Goal: Task Accomplishment & Management: Use online tool/utility

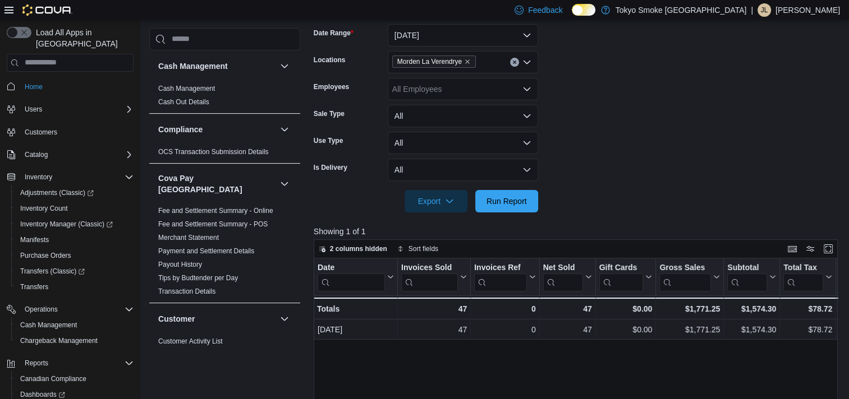
scroll to position [855, 0]
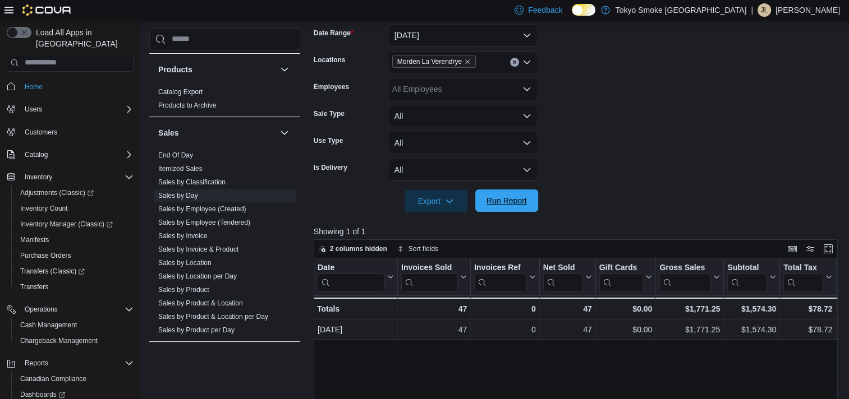
drag, startPoint x: 491, startPoint y: 203, endPoint x: 647, endPoint y: 171, distance: 158.6
click at [491, 202] on span "Run Report" at bounding box center [506, 200] width 40 height 11
drag, startPoint x: 530, startPoint y: 204, endPoint x: 751, endPoint y: 132, distance: 231.9
click at [530, 204] on span "Run Report" at bounding box center [506, 201] width 49 height 22
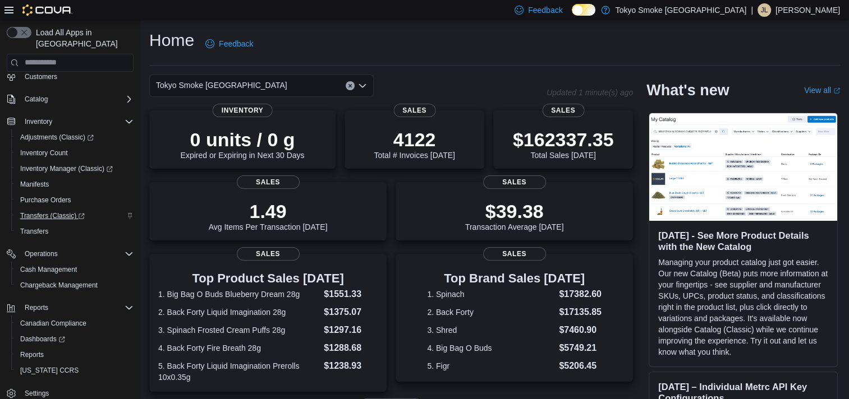
scroll to position [57, 0]
click at [38, 350] on span "Reports" at bounding box center [32, 354] width 24 height 9
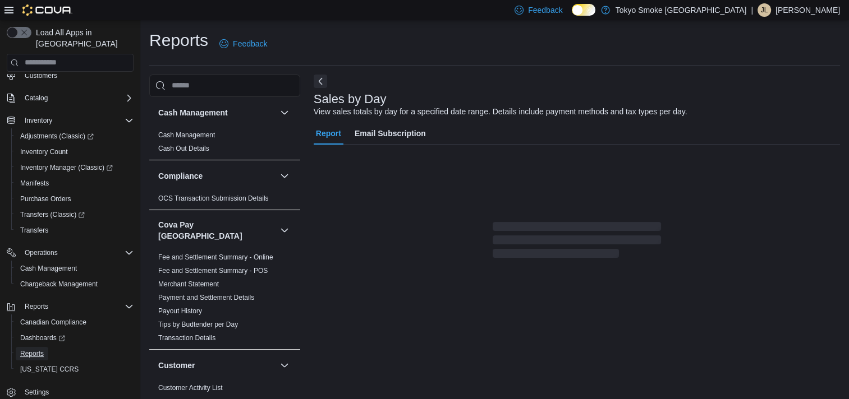
scroll to position [6, 0]
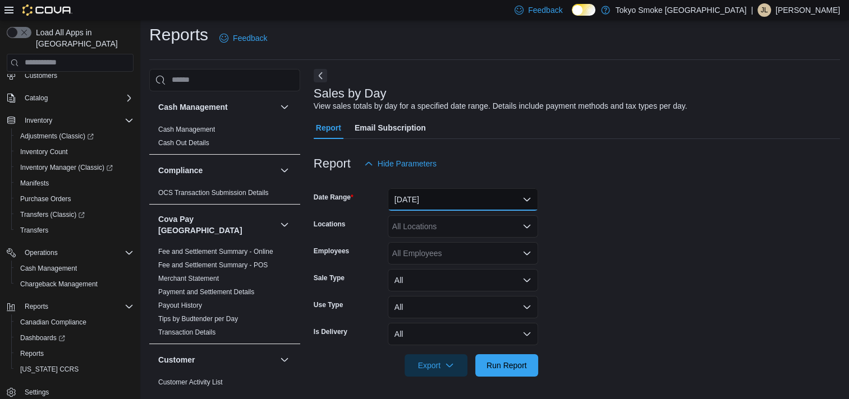
click at [494, 209] on button "Yesterday" at bounding box center [463, 200] width 150 height 22
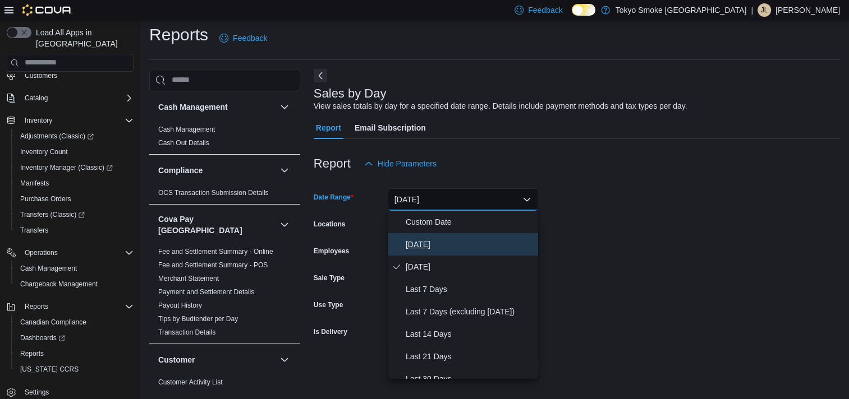
click at [486, 238] on span "[DATE]" at bounding box center [470, 244] width 128 height 13
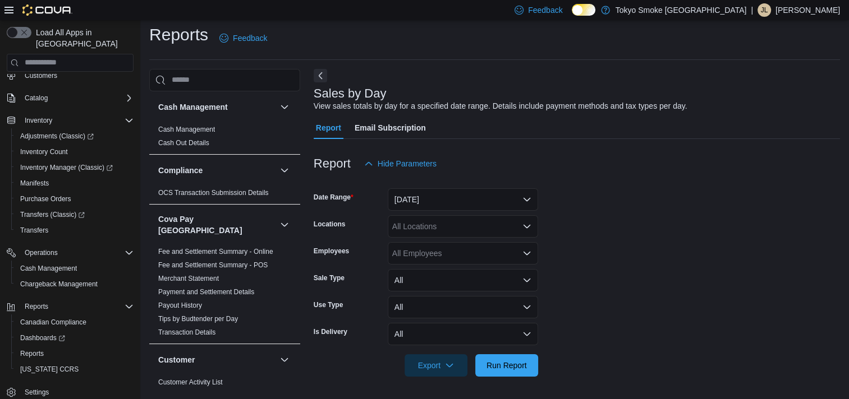
click at [481, 227] on div "All Locations" at bounding box center [463, 226] width 150 height 22
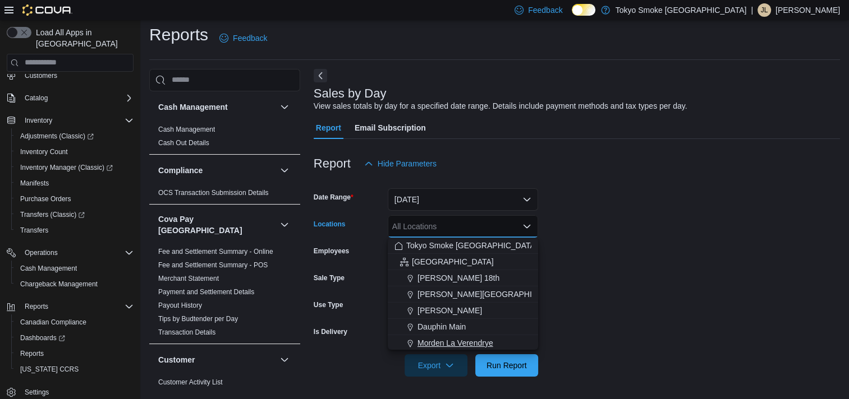
click at [485, 343] on span "Morden La Verendrye" at bounding box center [455, 343] width 76 height 11
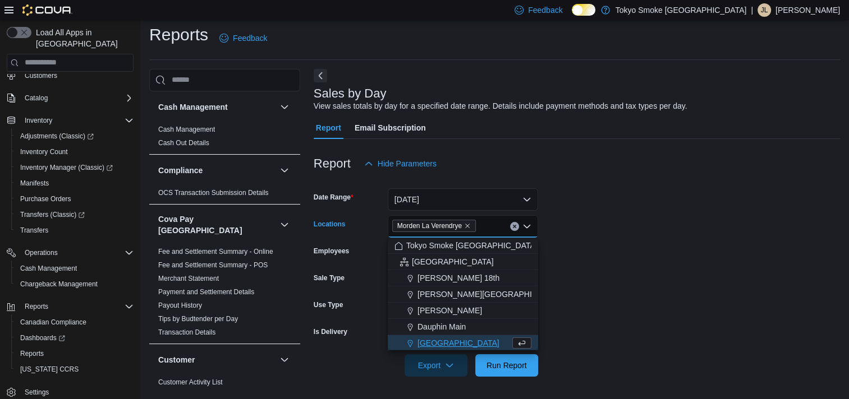
scroll to position [2, 0]
click at [626, 265] on form "Date Range Today Locations Morden La Verendrye Combo box. Selected. Morden La V…" at bounding box center [577, 276] width 526 height 202
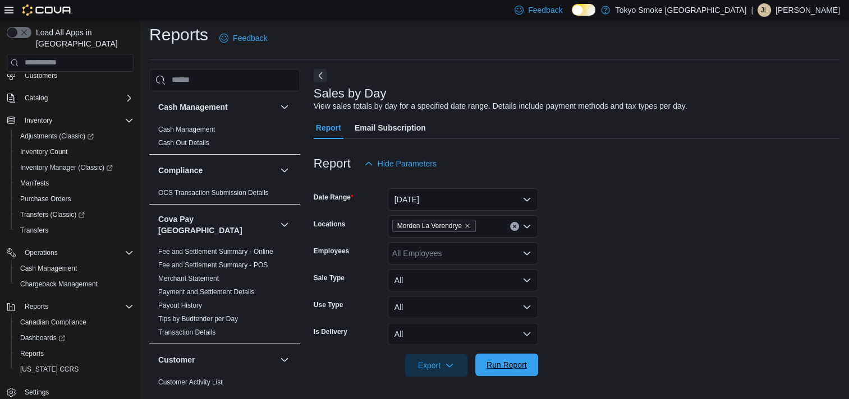
click at [505, 369] on span "Run Report" at bounding box center [506, 365] width 40 height 11
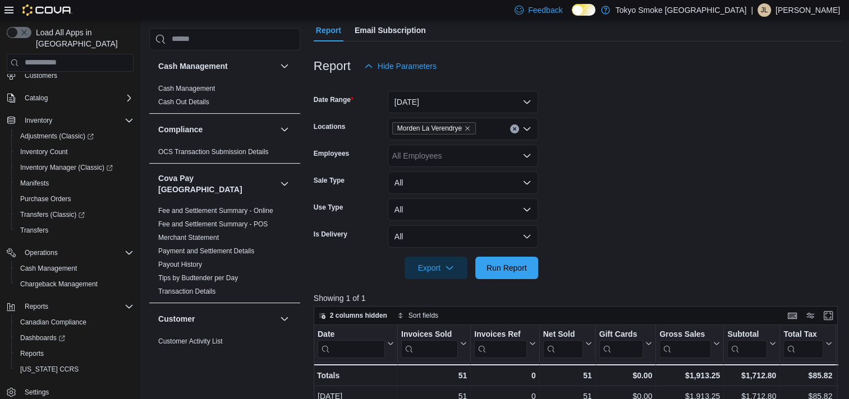
scroll to position [174, 0]
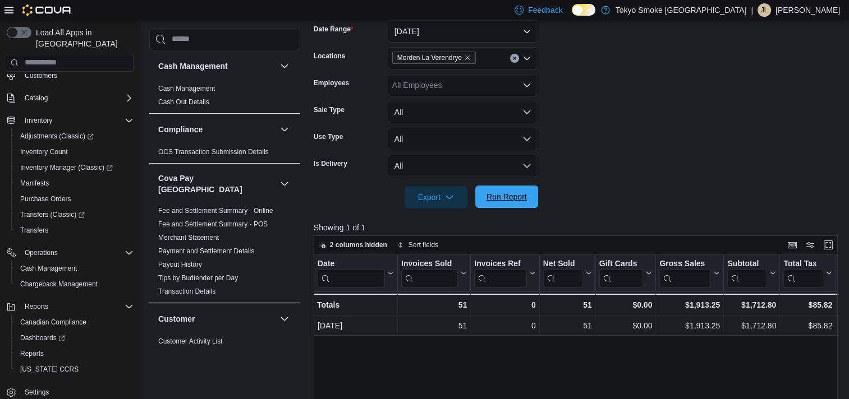
click at [521, 203] on span "Run Report" at bounding box center [506, 197] width 49 height 22
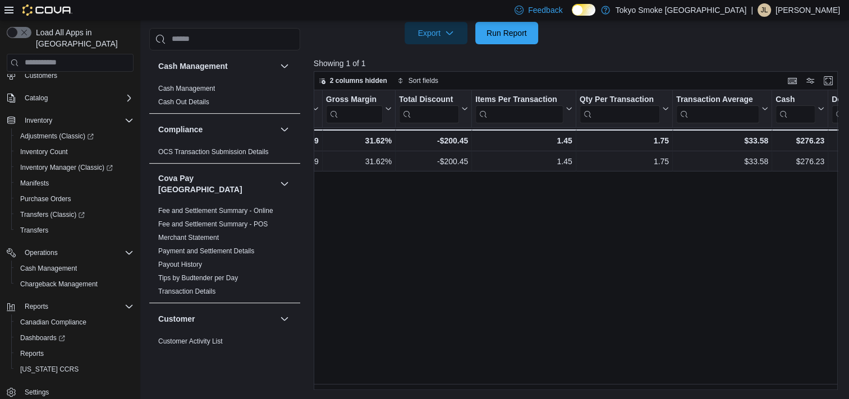
scroll to position [0, 718]
click at [534, 34] on button "Run Report" at bounding box center [506, 32] width 63 height 22
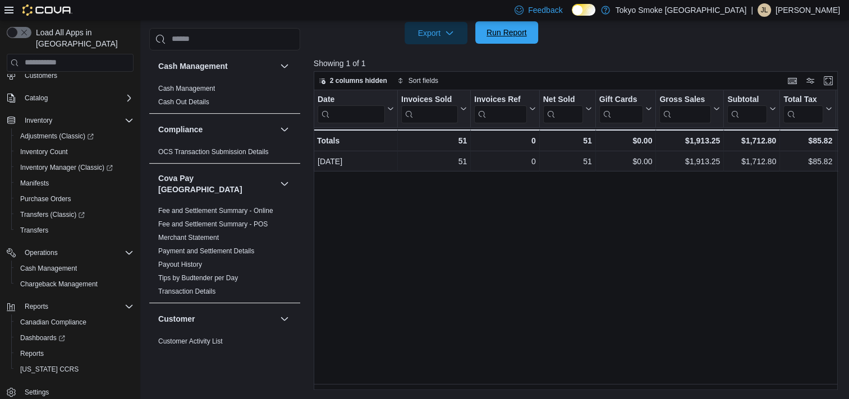
click at [507, 38] on span "Run Report" at bounding box center [506, 32] width 49 height 22
click at [517, 39] on span "Run Report" at bounding box center [506, 32] width 49 height 22
